Goal: Task Accomplishment & Management: Use online tool/utility

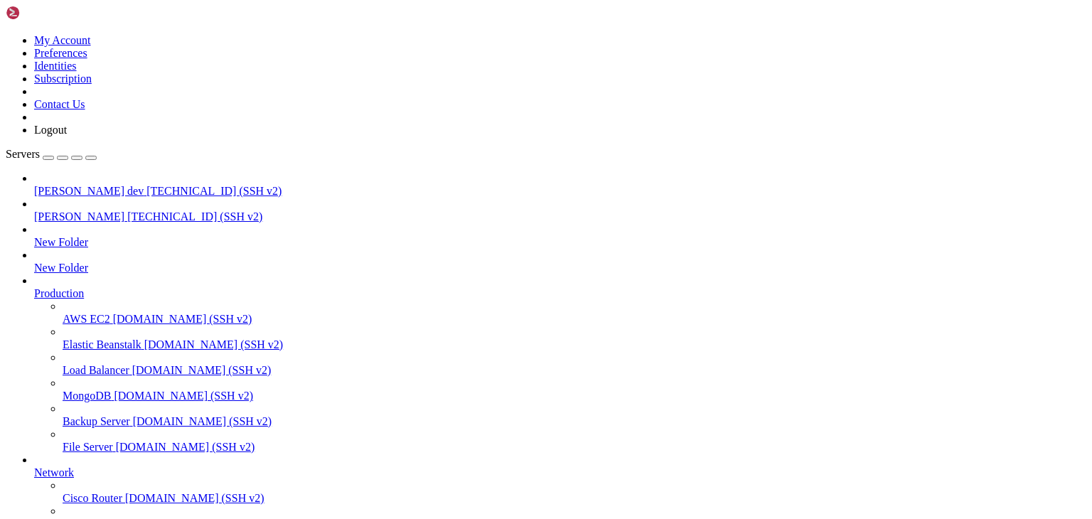
click at [127, 210] on span "[TECHNICAL_ID] (SSH v2)" at bounding box center [194, 216] width 135 height 12
drag, startPoint x: 305, startPoint y: 1132, endPoint x: 187, endPoint y: 1168, distance: 123.2
drag, startPoint x: 259, startPoint y: 1220, endPoint x: 247, endPoint y: 1284, distance: 65.1
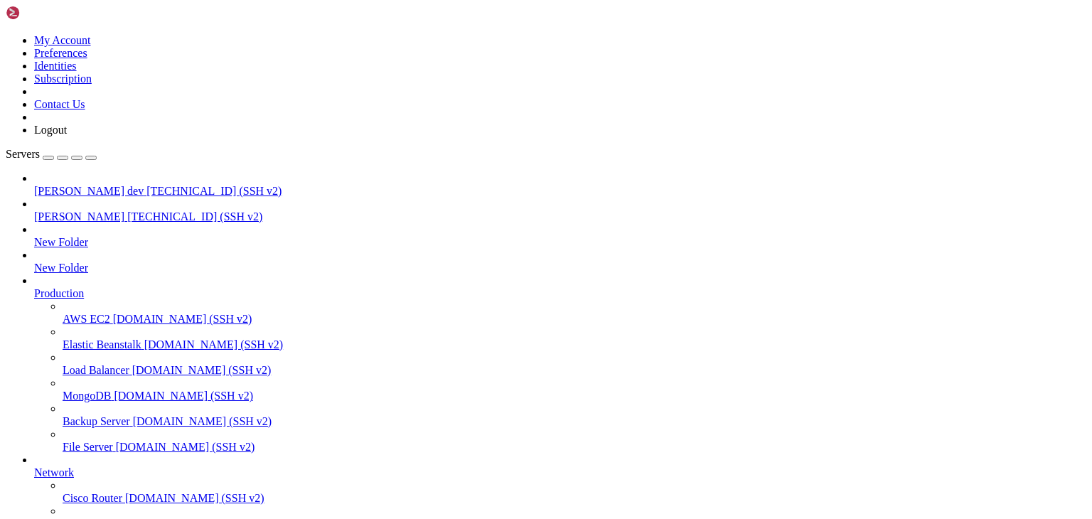
click at [68, 210] on span "[PERSON_NAME]" at bounding box center [79, 216] width 90 height 12
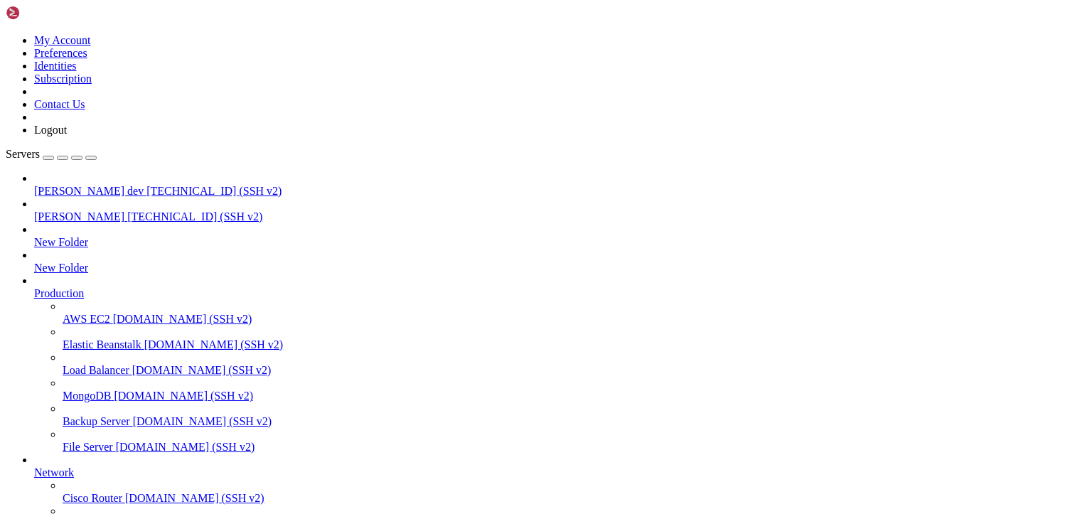
click at [68, 210] on span "[PERSON_NAME]" at bounding box center [79, 216] width 90 height 12
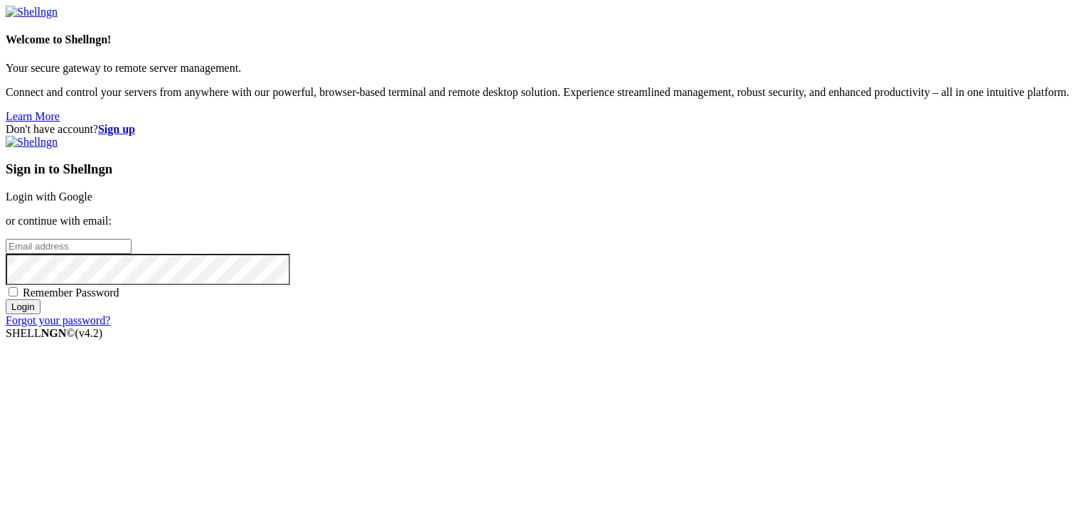
click at [92, 190] on link "Login with Google" at bounding box center [49, 196] width 87 height 12
